Goal: Find specific page/section: Find specific page/section

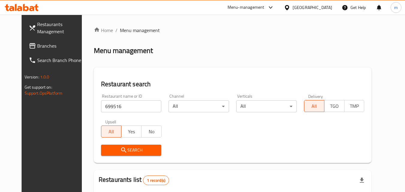
scroll to position [40, 0]
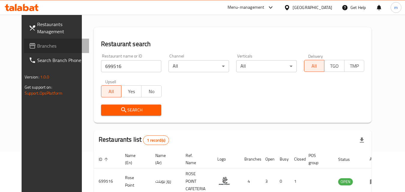
click at [37, 48] on span "Branches" at bounding box center [60, 45] width 47 height 7
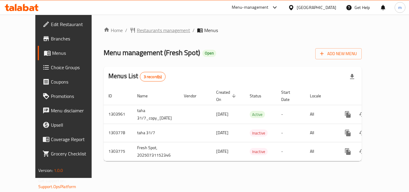
click at [155, 30] on span "Restaurants management" at bounding box center [163, 30] width 53 height 7
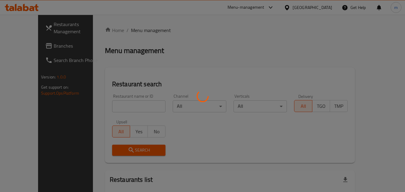
click at [121, 106] on div at bounding box center [202, 96] width 405 height 192
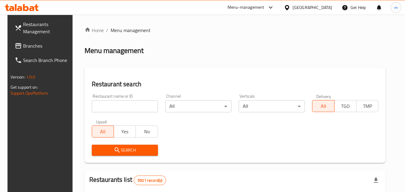
drag, startPoint x: 120, startPoint y: 105, endPoint x: 114, endPoint y: 105, distance: 6.1
click at [120, 105] on input "search" at bounding box center [125, 106] width 66 height 12
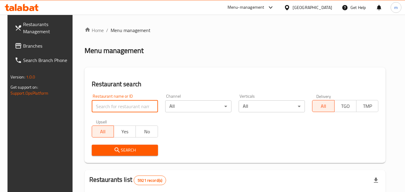
paste input "702974"
type input "702974"
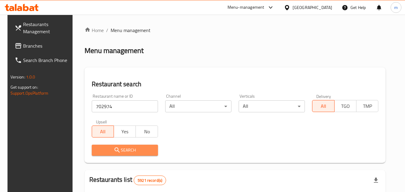
click at [119, 147] on span "Search" at bounding box center [124, 149] width 57 height 7
click at [119, 147] on div at bounding box center [202, 96] width 405 height 192
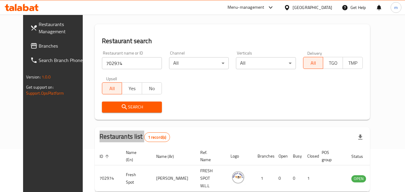
scroll to position [70, 0]
